Goal: Information Seeking & Learning: Learn about a topic

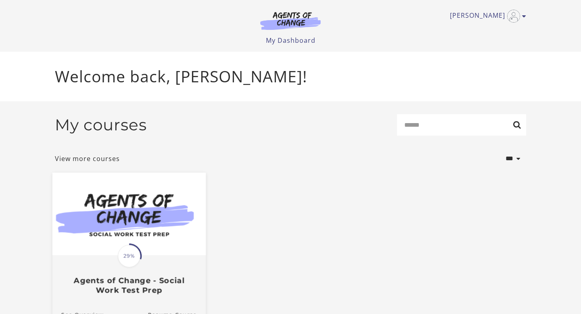
click at [120, 267] on span at bounding box center [129, 255] width 35 height 35
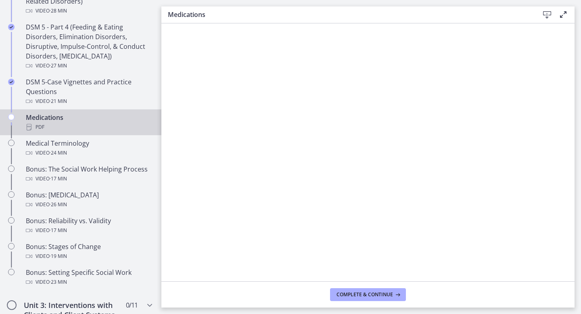
scroll to position [484, 0]
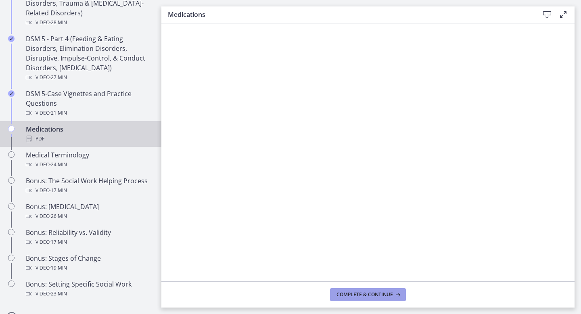
click at [375, 298] on button "Complete & continue" at bounding box center [368, 294] width 76 height 13
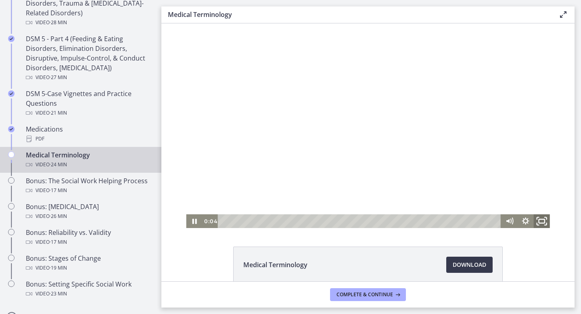
click at [541, 217] on icon "Fullscreen" at bounding box center [541, 221] width 19 height 17
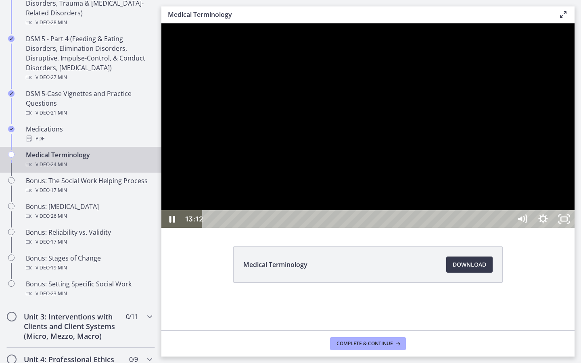
click at [575, 228] on div at bounding box center [367, 125] width 413 height 205
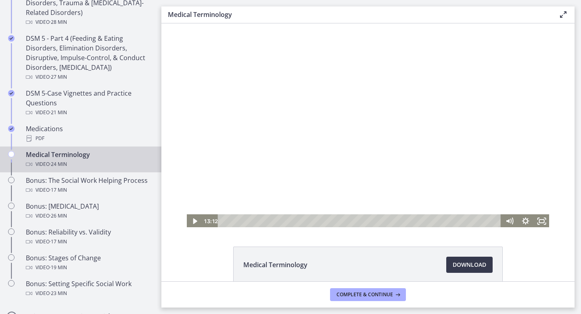
scroll to position [0, 0]
click at [190, 222] on icon "Play Video" at bounding box center [195, 221] width 16 height 14
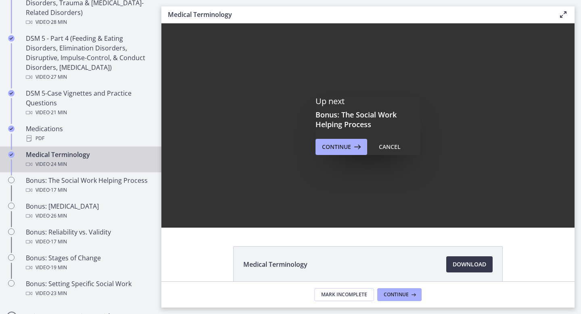
scroll to position [0, 0]
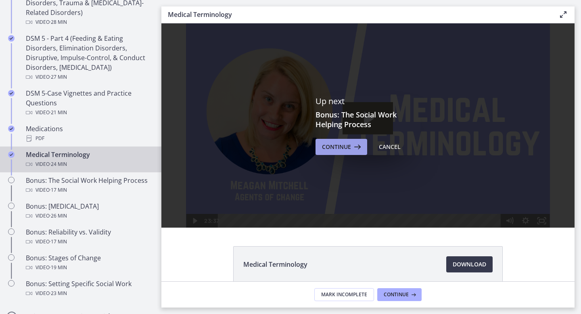
click at [336, 150] on span "Continue" at bounding box center [336, 147] width 29 height 10
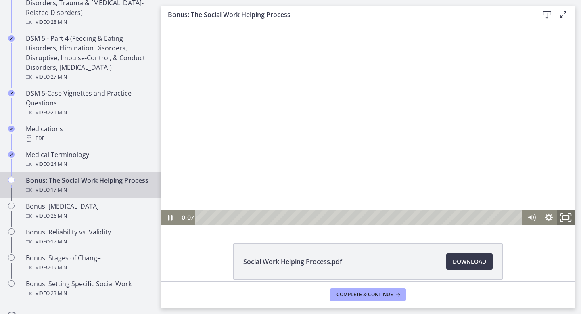
click at [568, 218] on icon "Fullscreen" at bounding box center [566, 217] width 21 height 17
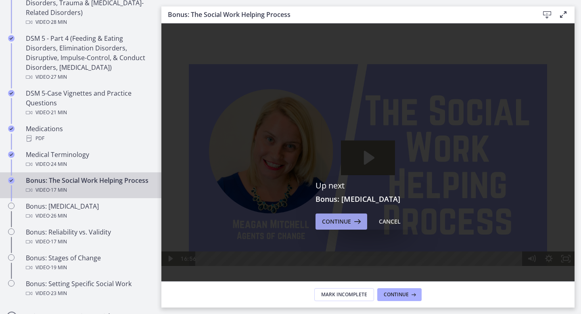
click at [345, 221] on span "Continue" at bounding box center [336, 222] width 29 height 10
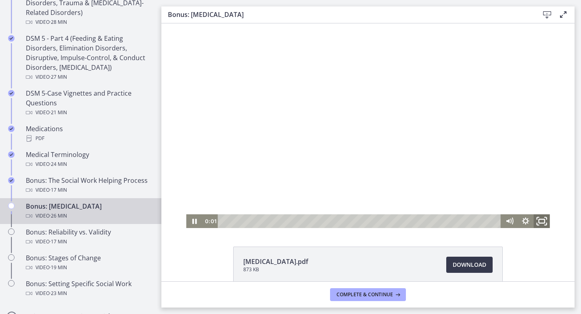
click at [535, 224] on icon "Fullscreen" at bounding box center [541, 221] width 19 height 17
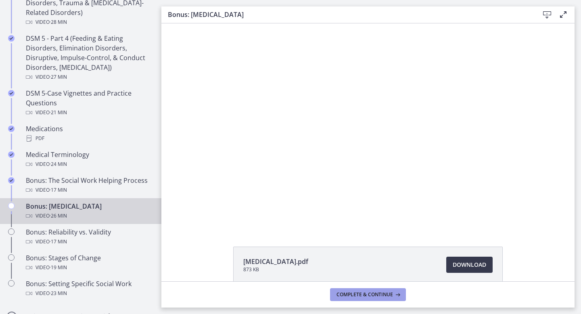
click at [365, 292] on span "Complete & continue" at bounding box center [364, 294] width 56 height 6
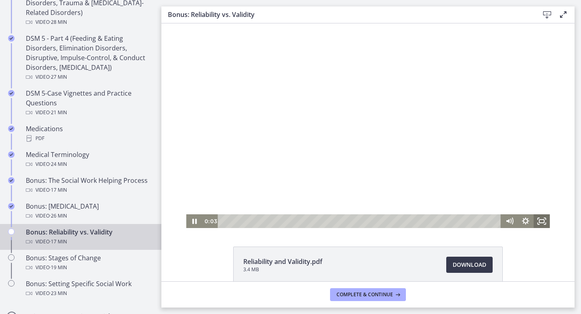
click at [544, 222] on rect "Fullscreen" at bounding box center [541, 220] width 5 height 3
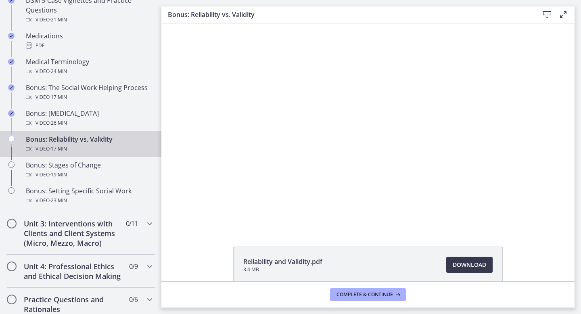
scroll to position [578, 0]
click at [392, 294] on span "Complete & continue" at bounding box center [364, 294] width 56 height 6
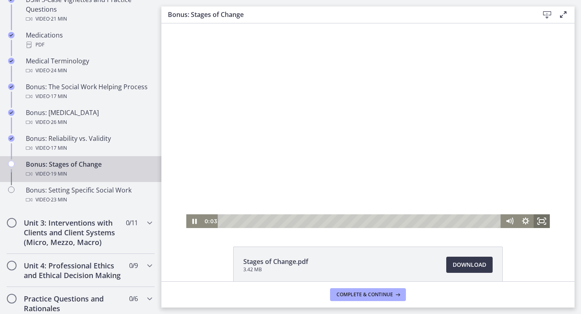
click at [546, 220] on icon "Fullscreen" at bounding box center [542, 221] width 16 height 14
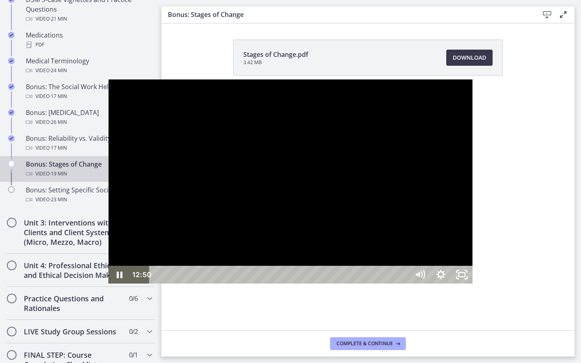
click at [472, 201] on div at bounding box center [291, 181] width 364 height 205
click at [298, 213] on div at bounding box center [291, 181] width 364 height 205
